Goal: Task Accomplishment & Management: Complete application form

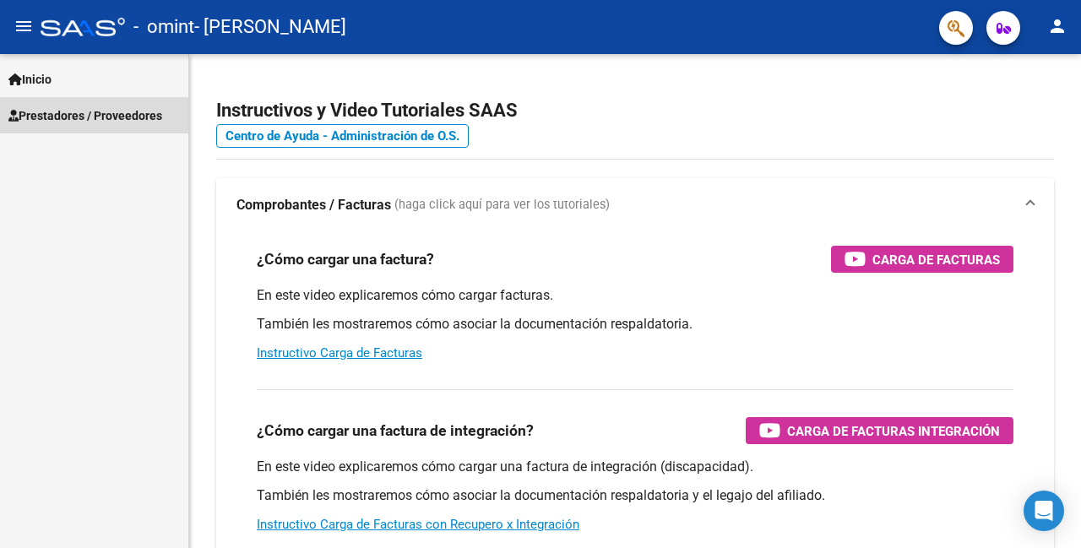
click at [61, 118] on span "Prestadores / Proveedores" at bounding box center [85, 115] width 154 height 19
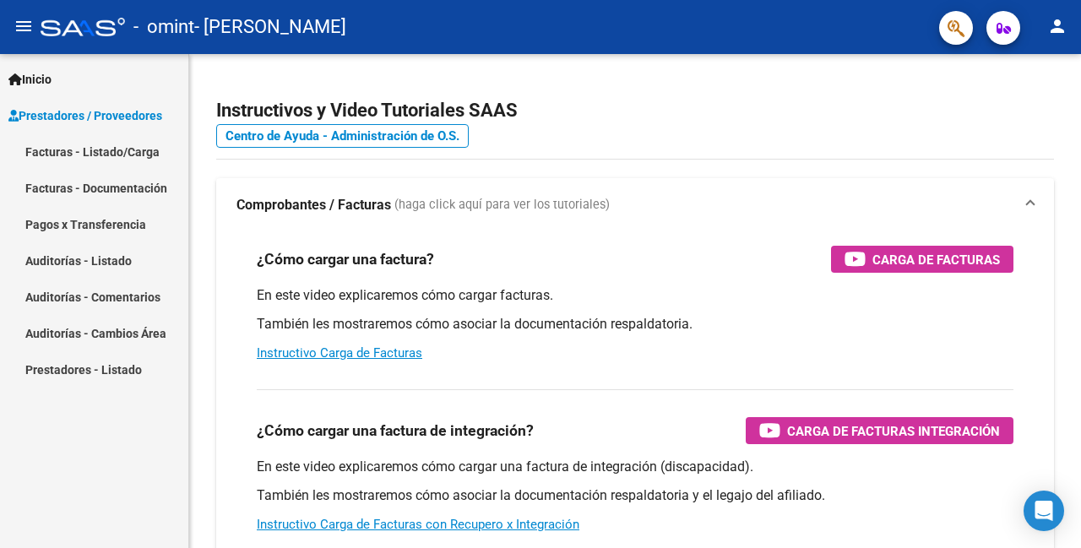
click at [49, 191] on link "Facturas - Documentación" at bounding box center [94, 188] width 188 height 36
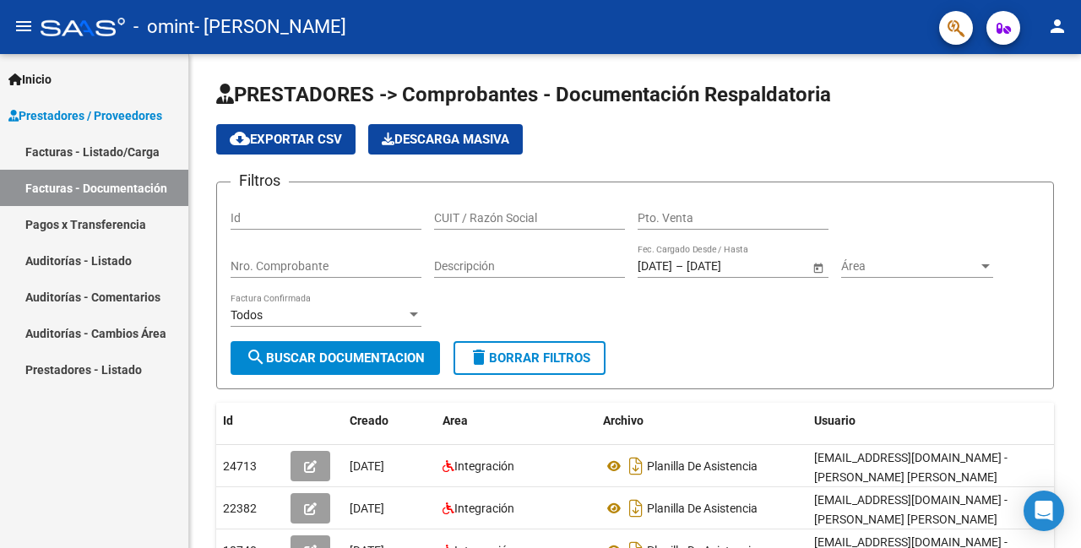
click at [28, 29] on mat-icon "menu" at bounding box center [24, 26] width 20 height 20
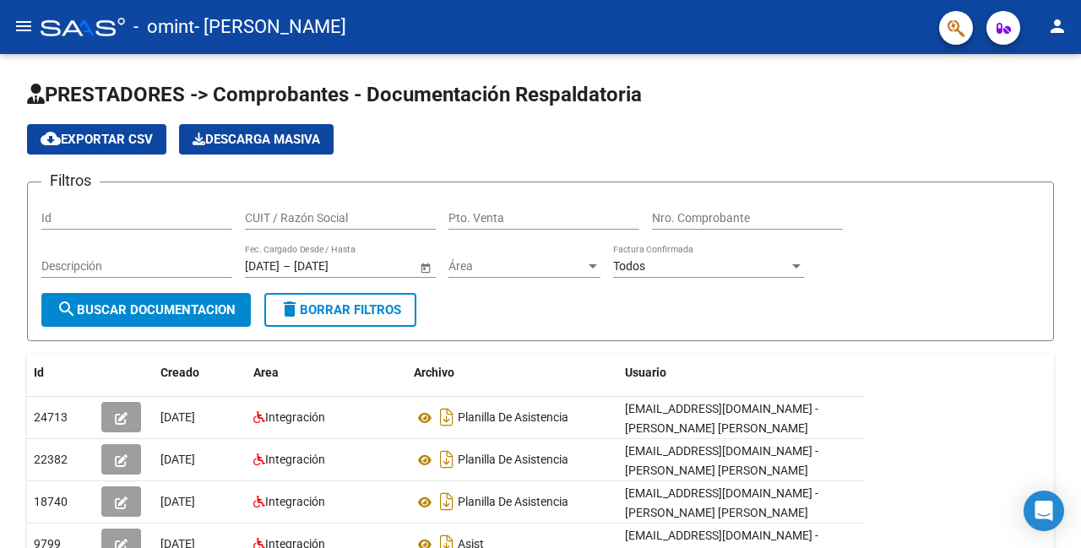
click at [24, 26] on mat-icon "menu" at bounding box center [24, 26] width 20 height 20
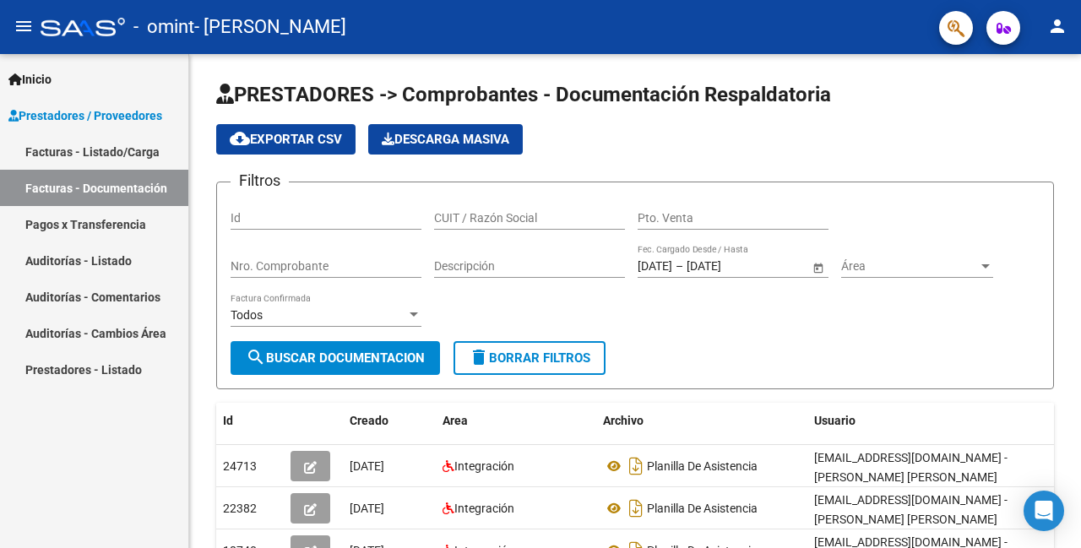
click at [56, 366] on link "Prestadores - Listado" at bounding box center [94, 369] width 188 height 36
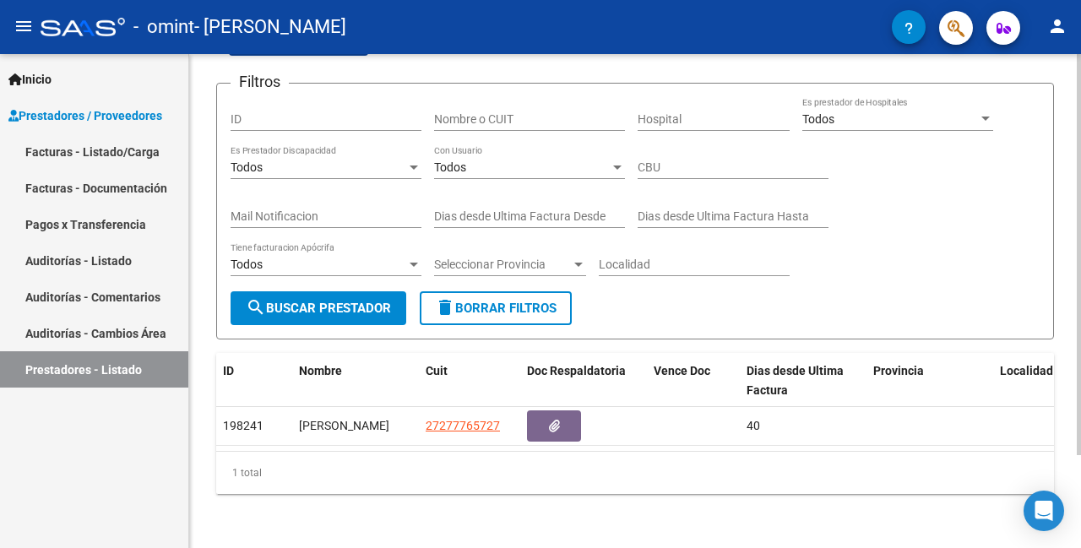
scroll to position [115, 0]
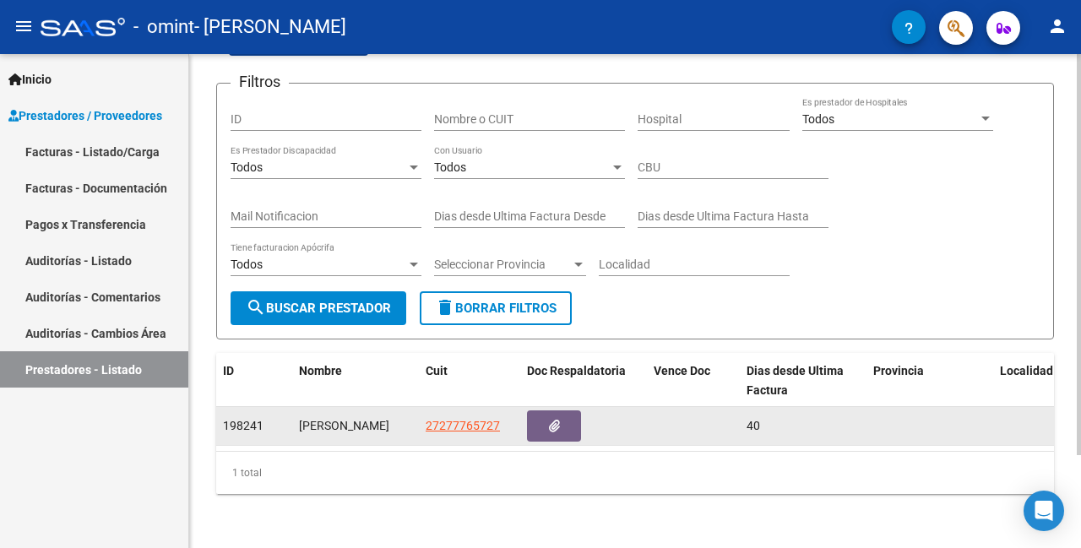
click at [385, 421] on div "[PERSON_NAME]" at bounding box center [355, 425] width 113 height 19
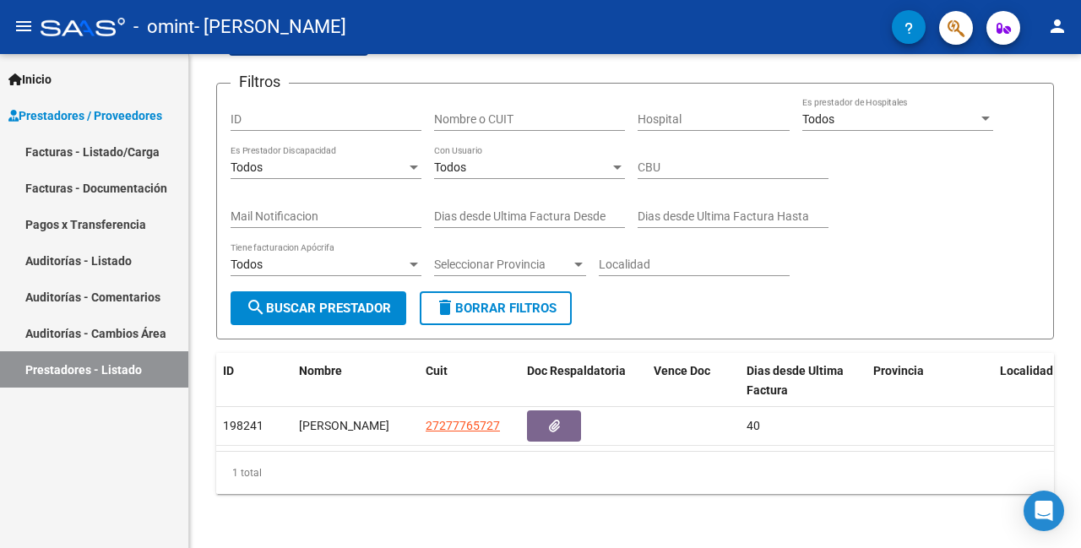
click at [29, 26] on mat-icon "menu" at bounding box center [24, 26] width 20 height 20
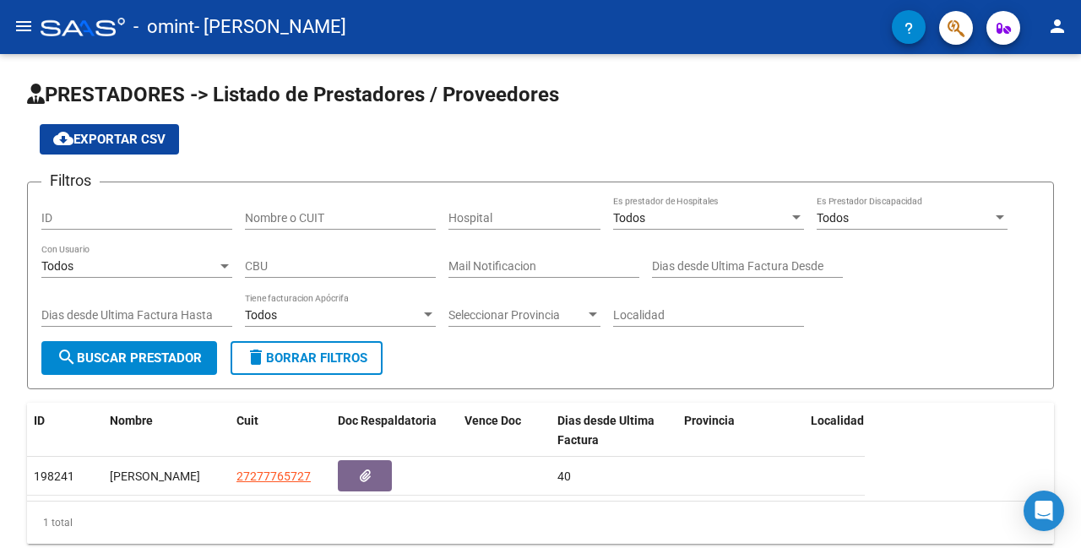
click at [1058, 23] on mat-icon "person" at bounding box center [1057, 26] width 20 height 20
click at [907, 82] on div at bounding box center [540, 274] width 1081 height 548
click at [18, 18] on mat-icon "menu" at bounding box center [24, 26] width 20 height 20
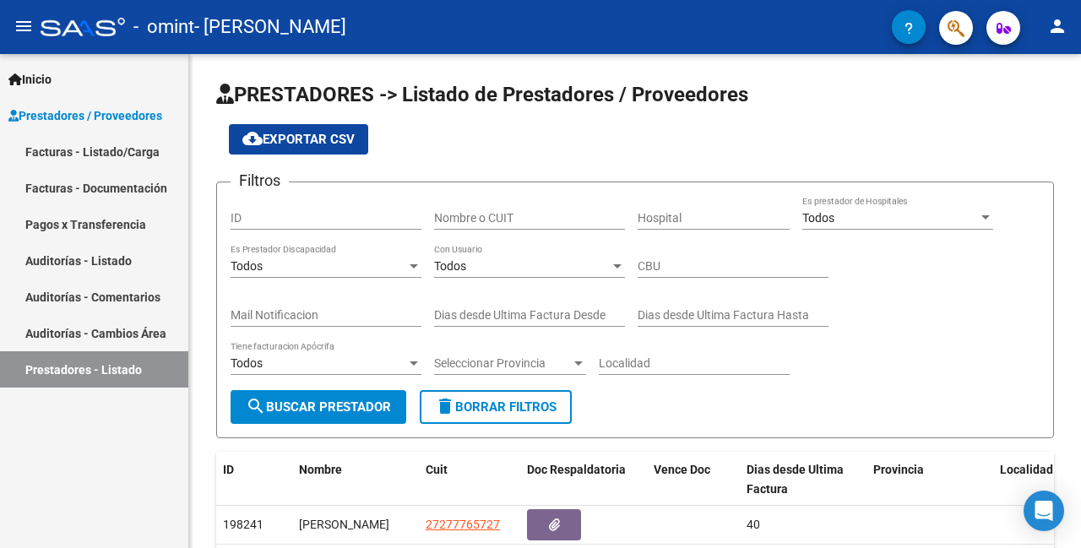
click at [100, 151] on link "Facturas - Listado/Carga" at bounding box center [94, 151] width 188 height 36
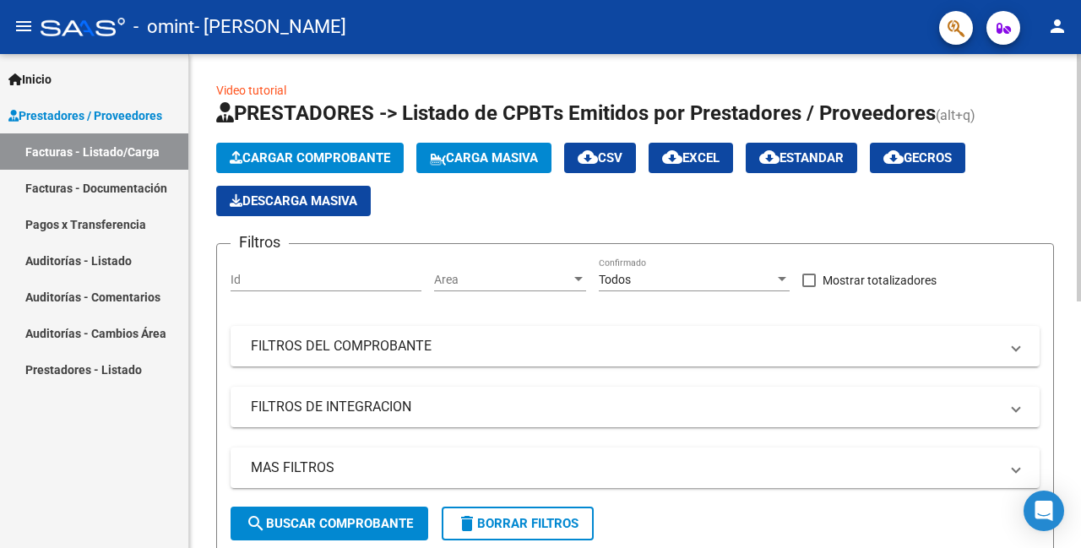
click at [325, 153] on span "Cargar Comprobante" at bounding box center [310, 157] width 160 height 15
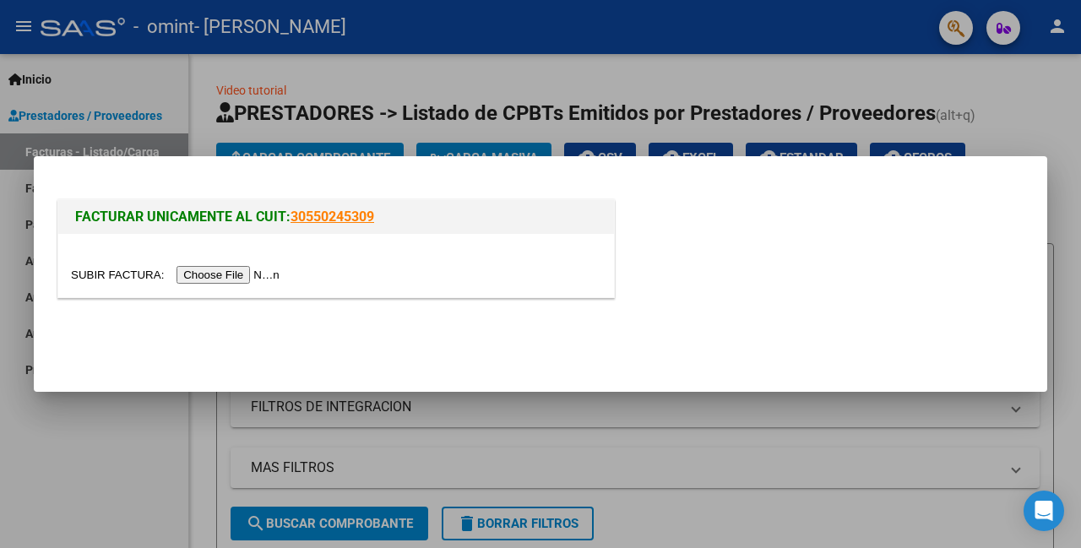
click at [258, 274] on input "file" at bounding box center [178, 275] width 214 height 18
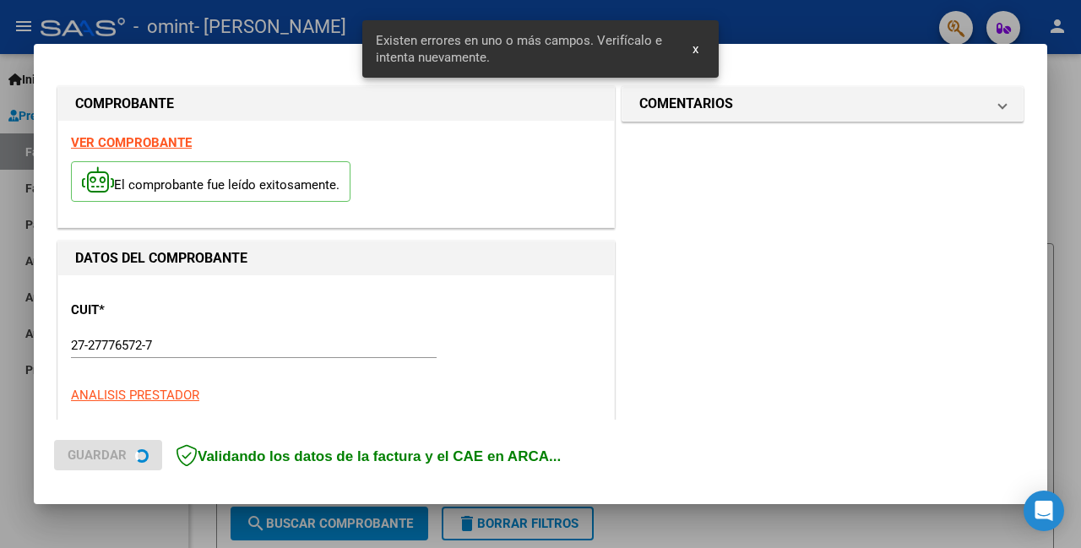
scroll to position [397, 0]
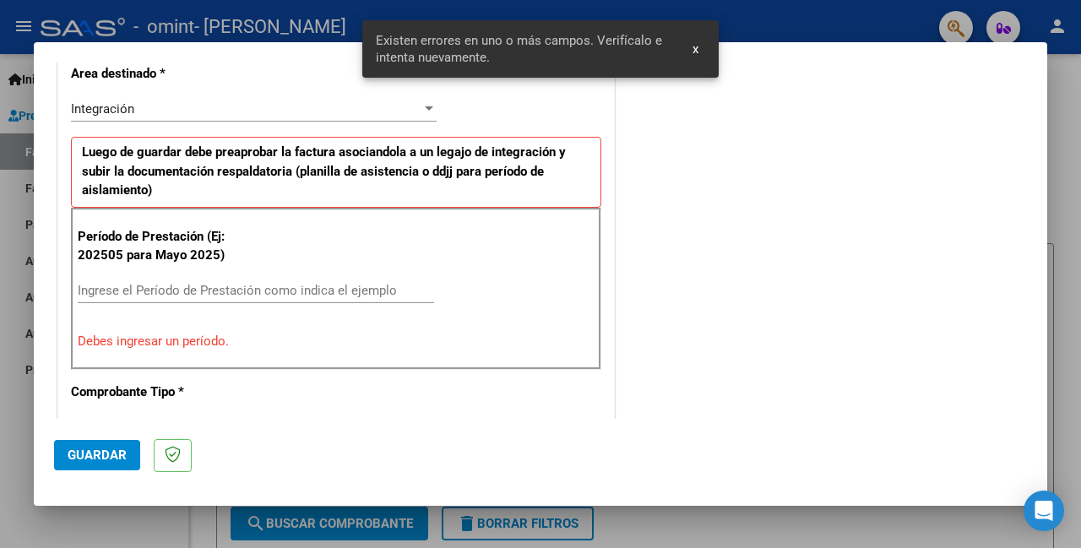
click at [697, 50] on span "x" at bounding box center [695, 48] width 6 height 15
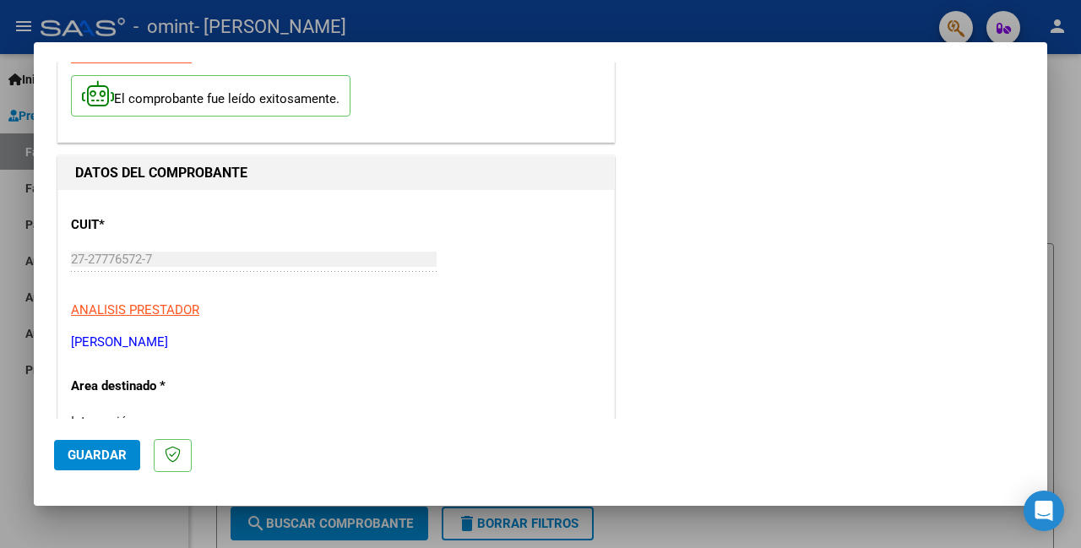
scroll to position [338, 0]
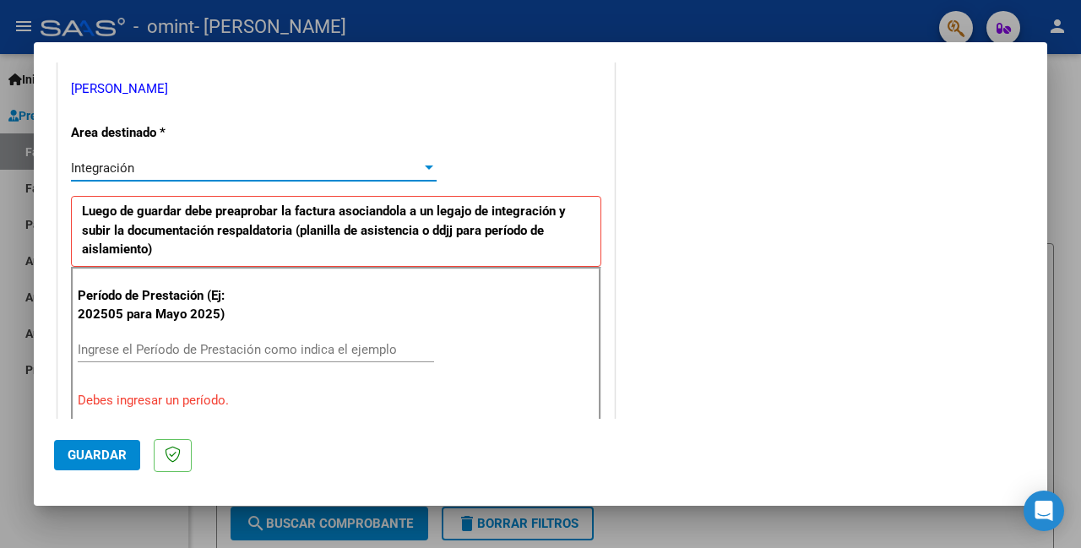
click at [422, 171] on div at bounding box center [428, 168] width 15 height 14
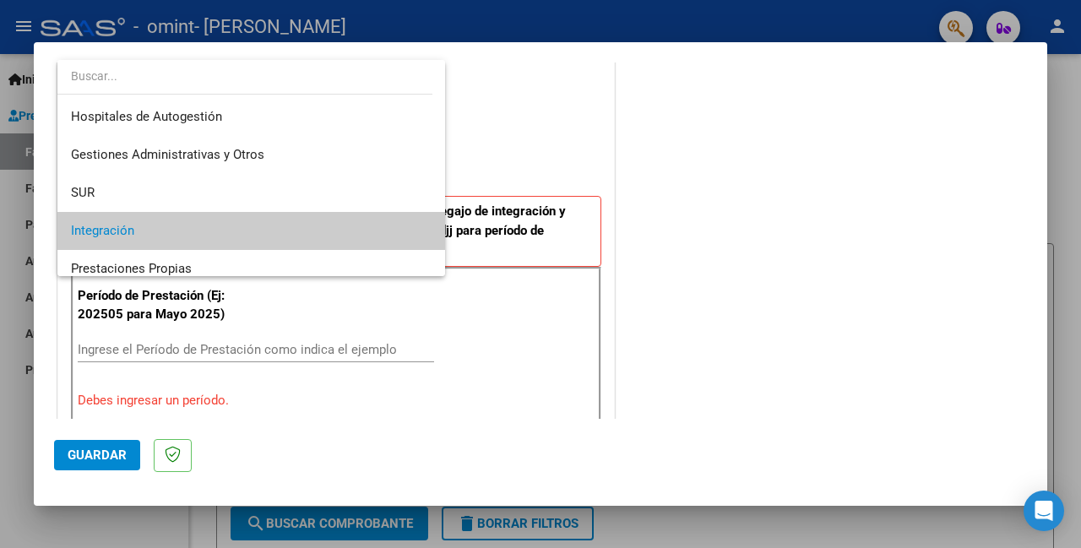
scroll to position [63, 0]
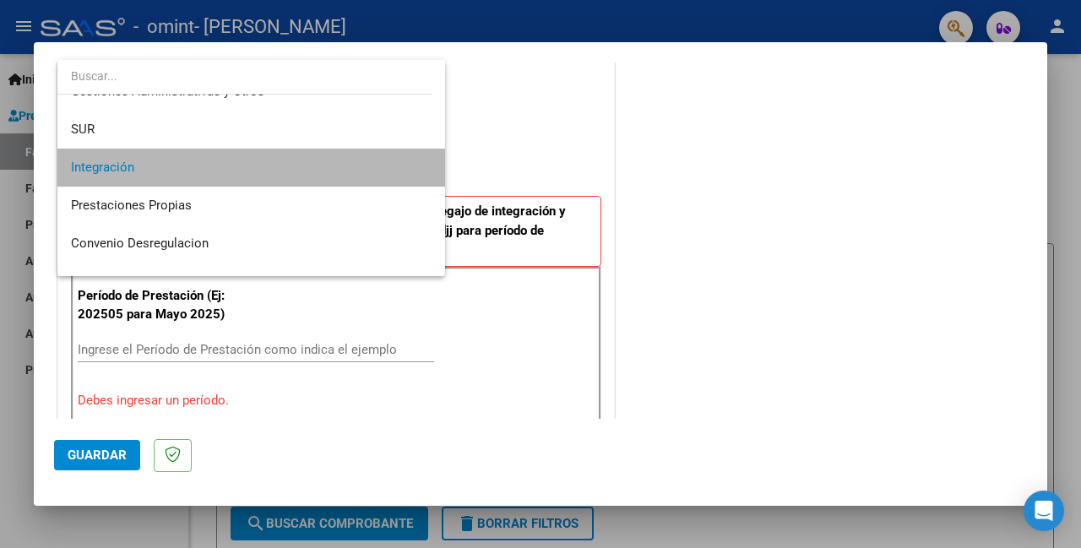
click at [329, 168] on span "Integración" at bounding box center [251, 168] width 361 height 38
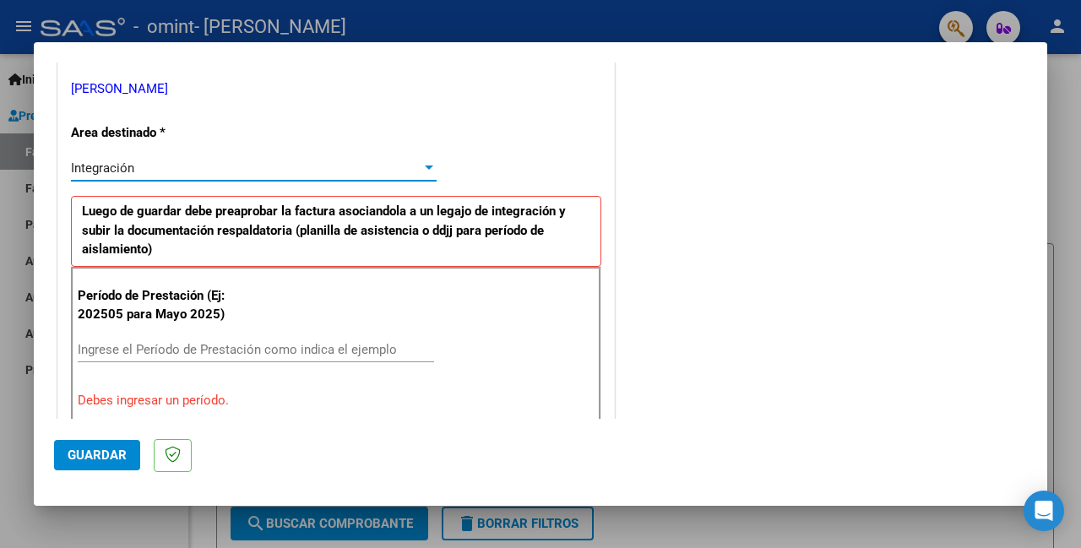
scroll to position [422, 0]
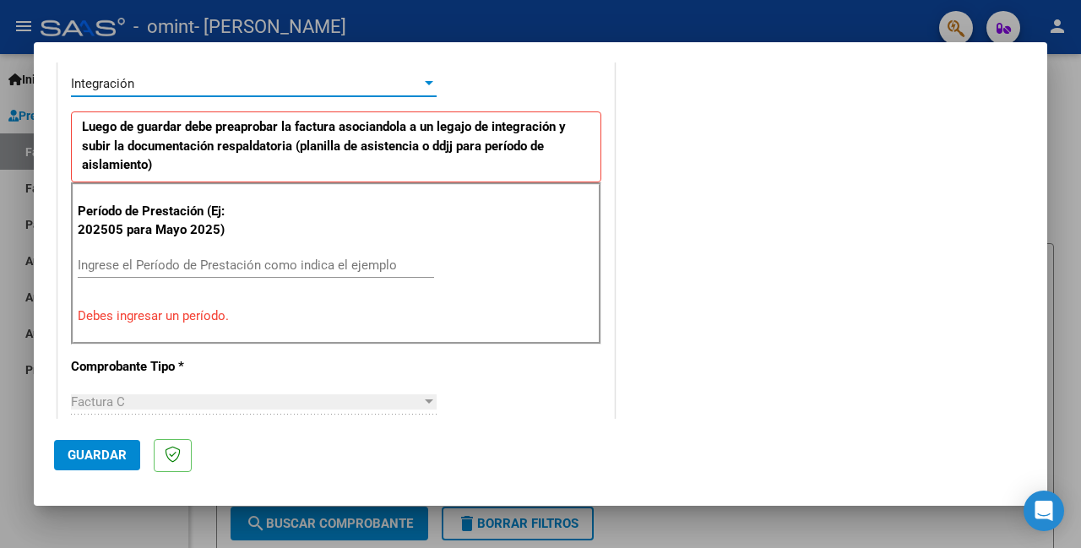
click at [204, 267] on input "Ingrese el Período de Prestación como indica el ejemplo" at bounding box center [256, 265] width 356 height 15
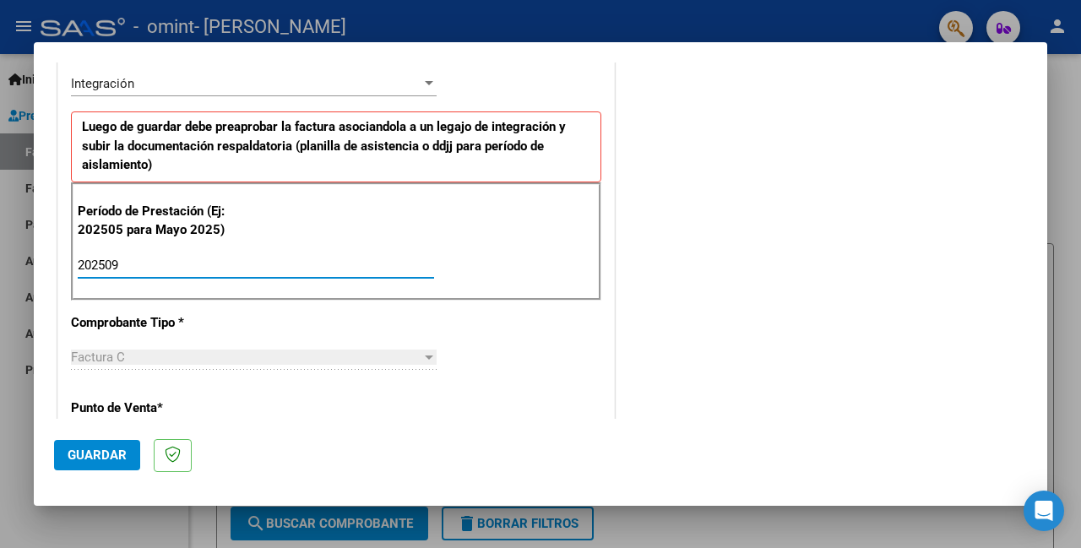
scroll to position [507, 0]
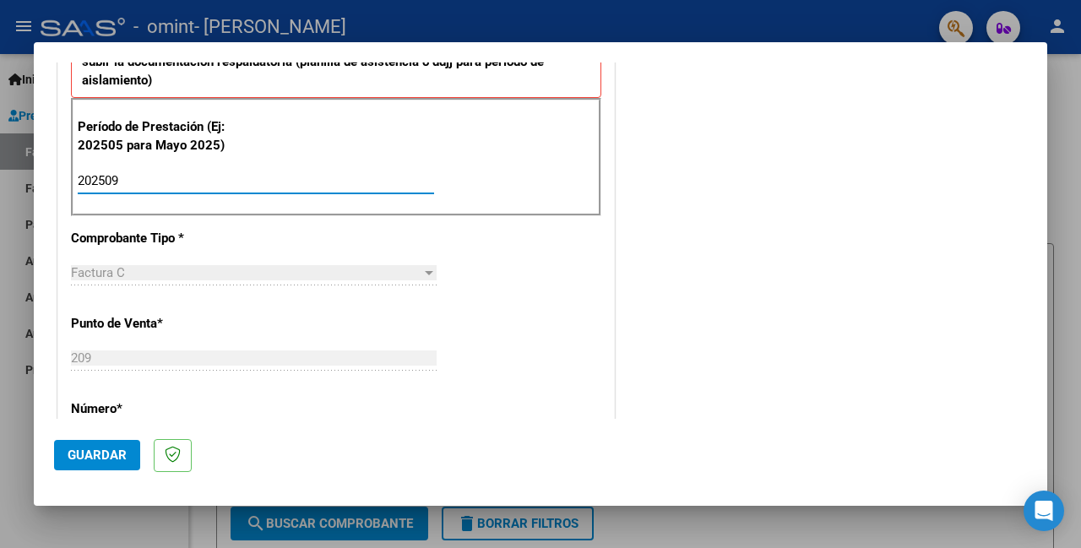
type input "202509"
click at [426, 273] on div at bounding box center [429, 273] width 8 height 4
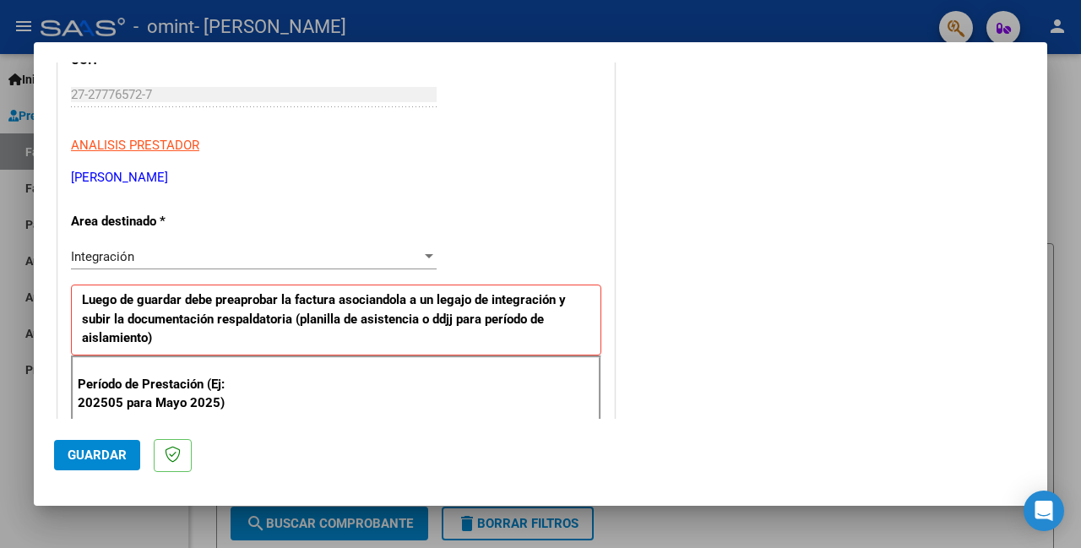
scroll to position [155, 0]
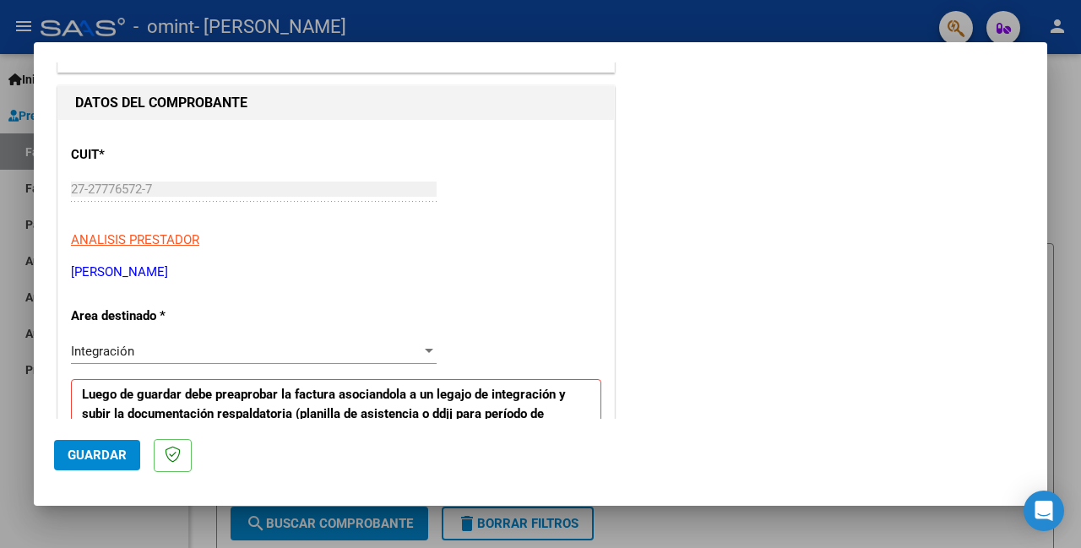
click at [117, 459] on span "Guardar" at bounding box center [97, 455] width 59 height 15
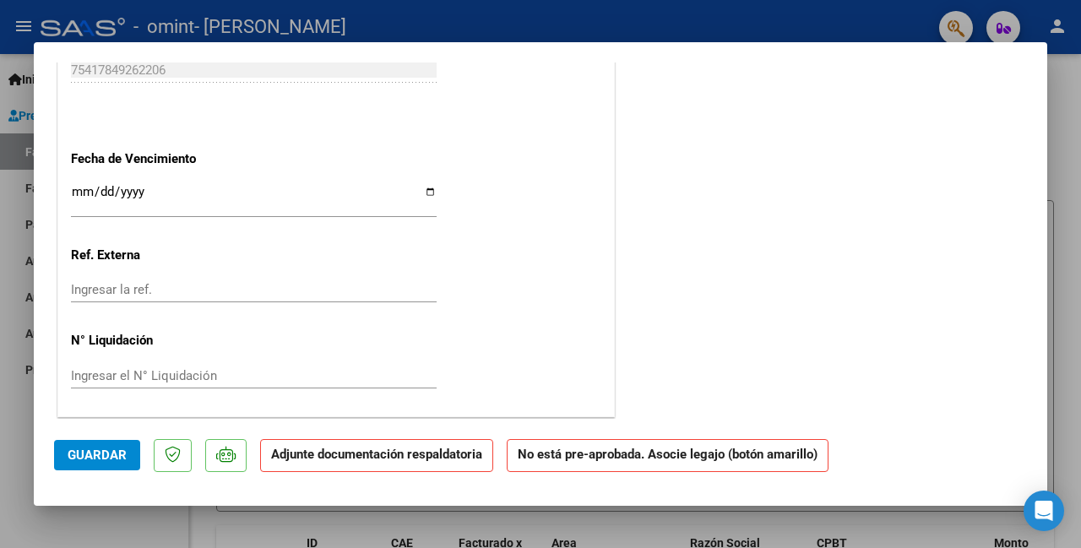
scroll to position [1130, 0]
click at [134, 192] on input "Ingresar la fecha" at bounding box center [254, 196] width 366 height 27
click at [129, 204] on input "Ingresar la fecha" at bounding box center [254, 196] width 366 height 27
click at [425, 187] on input "Ingresar la fecha" at bounding box center [254, 196] width 366 height 27
type input "[DATE]"
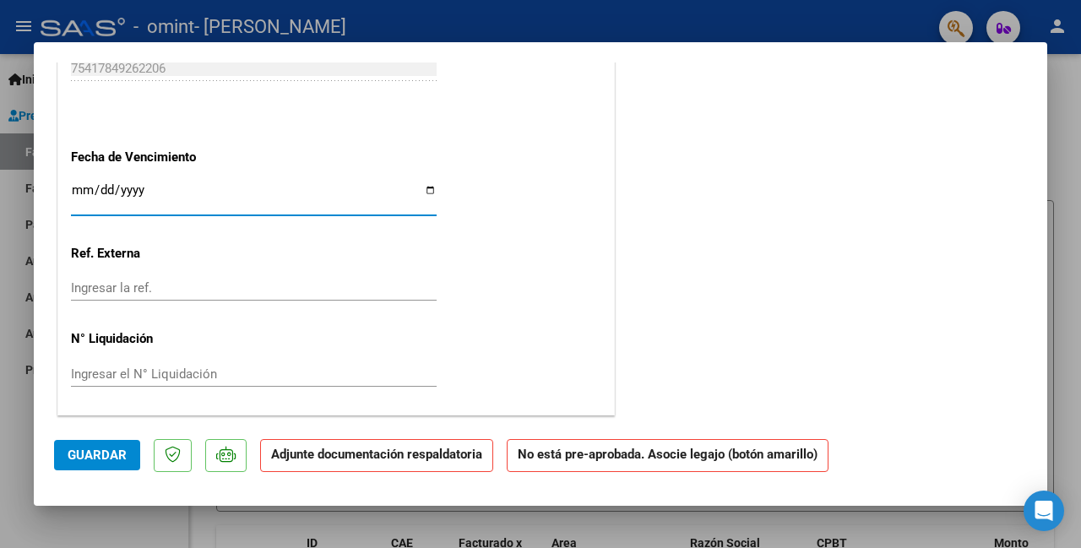
click at [104, 453] on span "Guardar" at bounding box center [97, 455] width 59 height 15
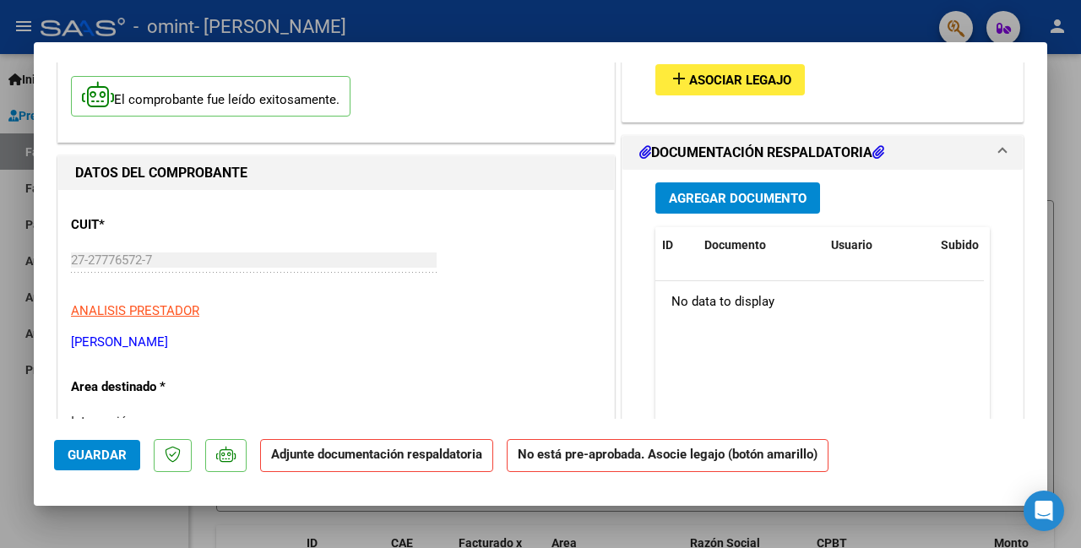
scroll to position [0, 0]
